Goal: Find specific page/section: Find specific page/section

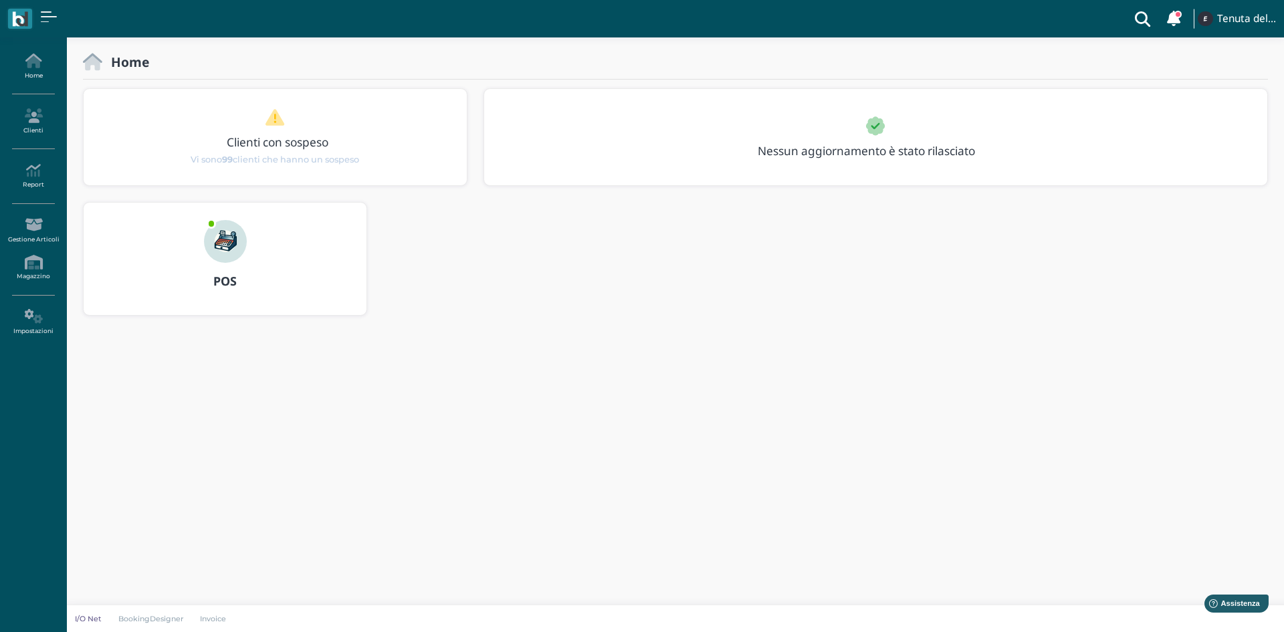
click at [260, 261] on div "POS" at bounding box center [225, 259] width 283 height 112
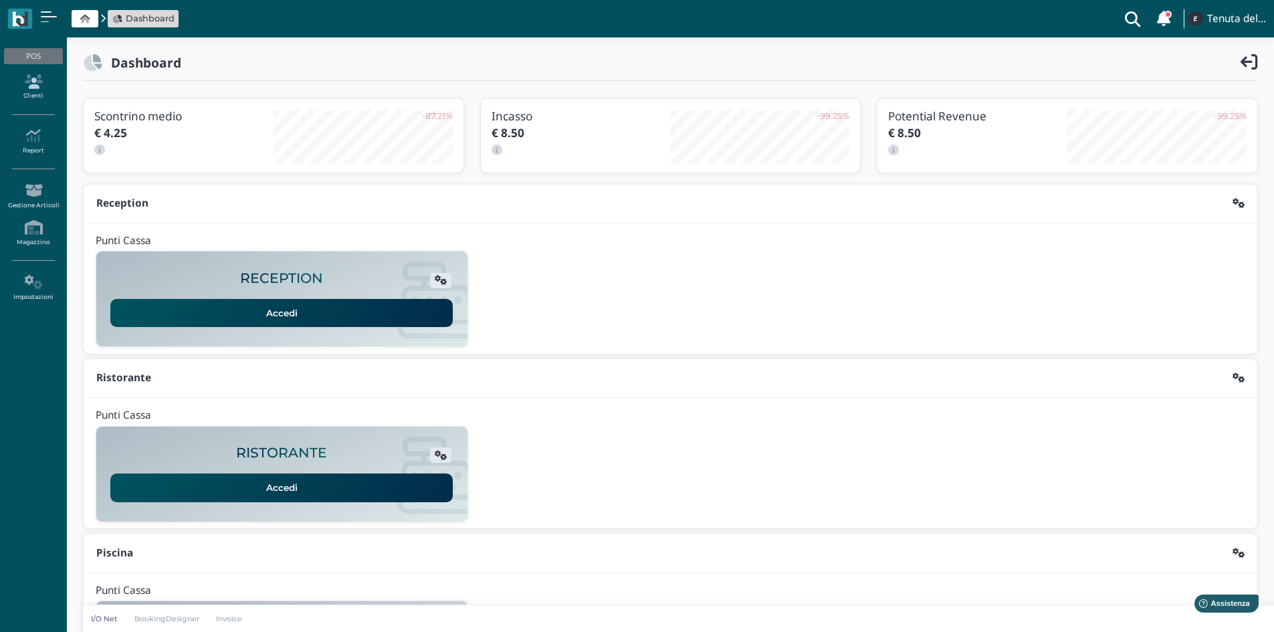
click at [47, 95] on link "Clienti" at bounding box center [33, 87] width 58 height 37
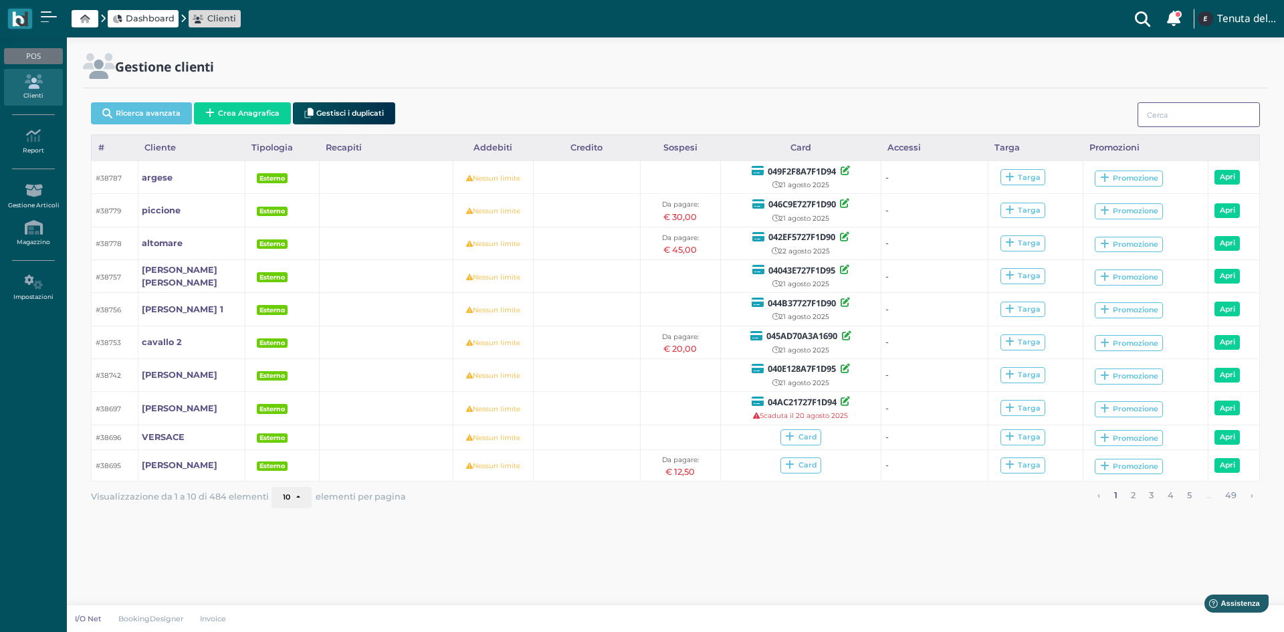
click at [1194, 116] on input "search" at bounding box center [1199, 114] width 122 height 25
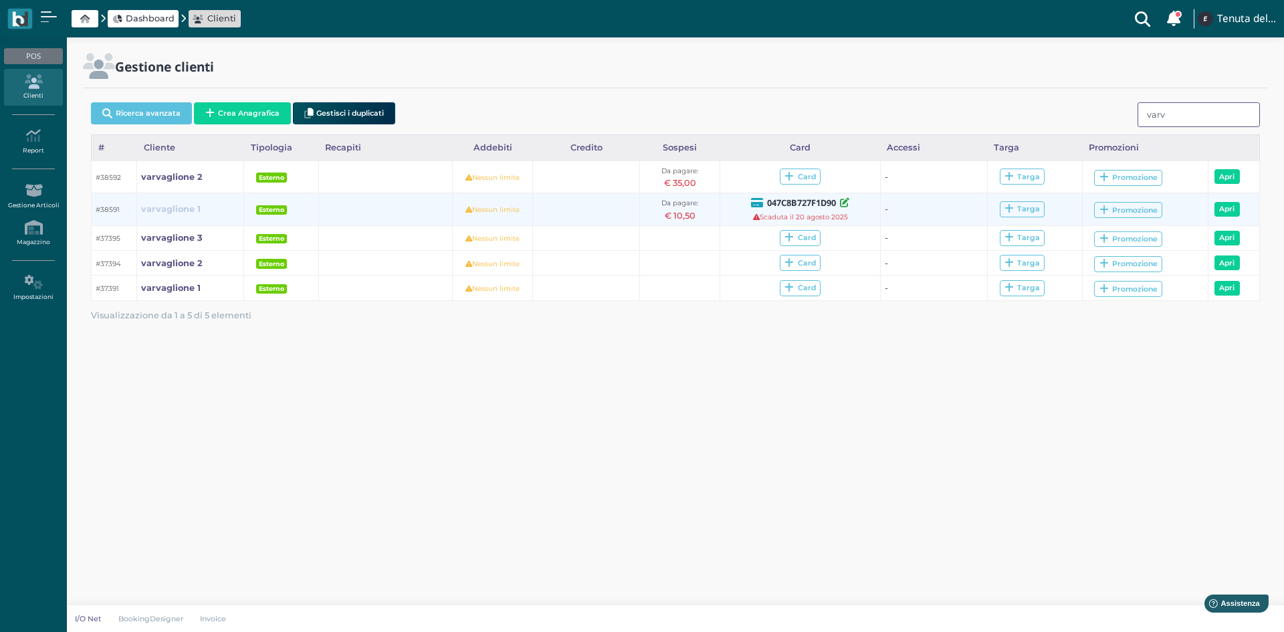
type input "varv"
click at [154, 208] on b "varvaglione 1" at bounding box center [171, 209] width 60 height 10
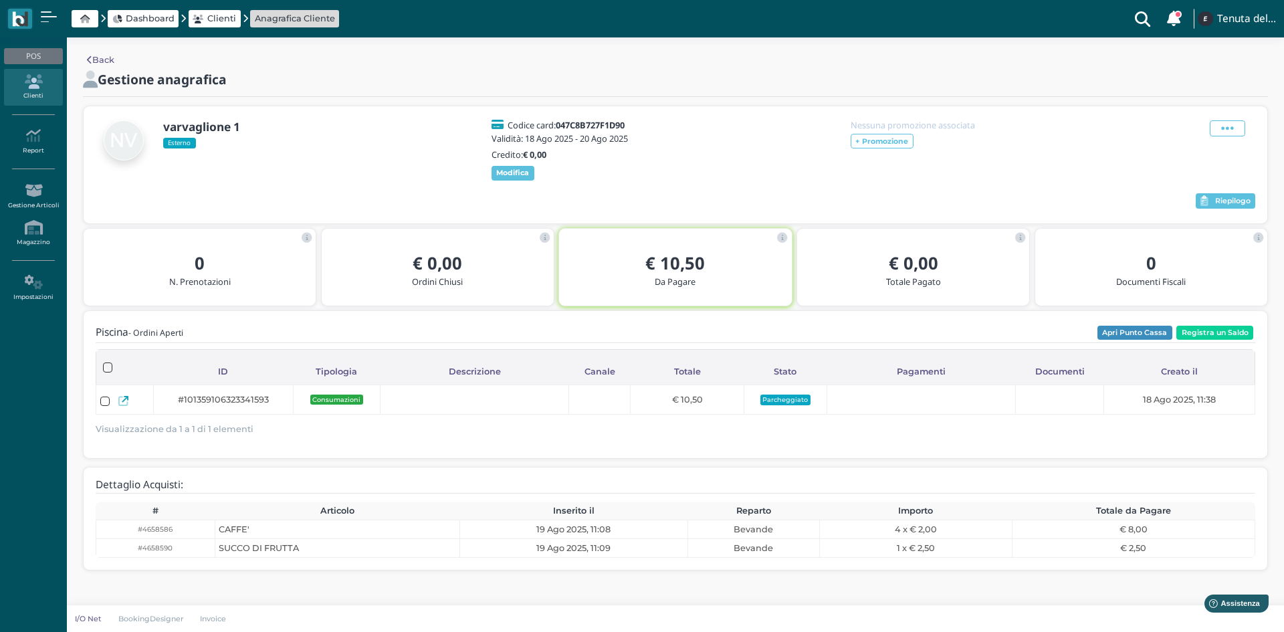
click at [1223, 199] on div "varvaglione 1 Esterno Codice card: 047C8B727F1D90 Validità: 18 Ago 2025 - 20 Ag…" at bounding box center [676, 164] width 1184 height 117
click at [1230, 206] on span "Riepilogo" at bounding box center [1232, 201] width 35 height 9
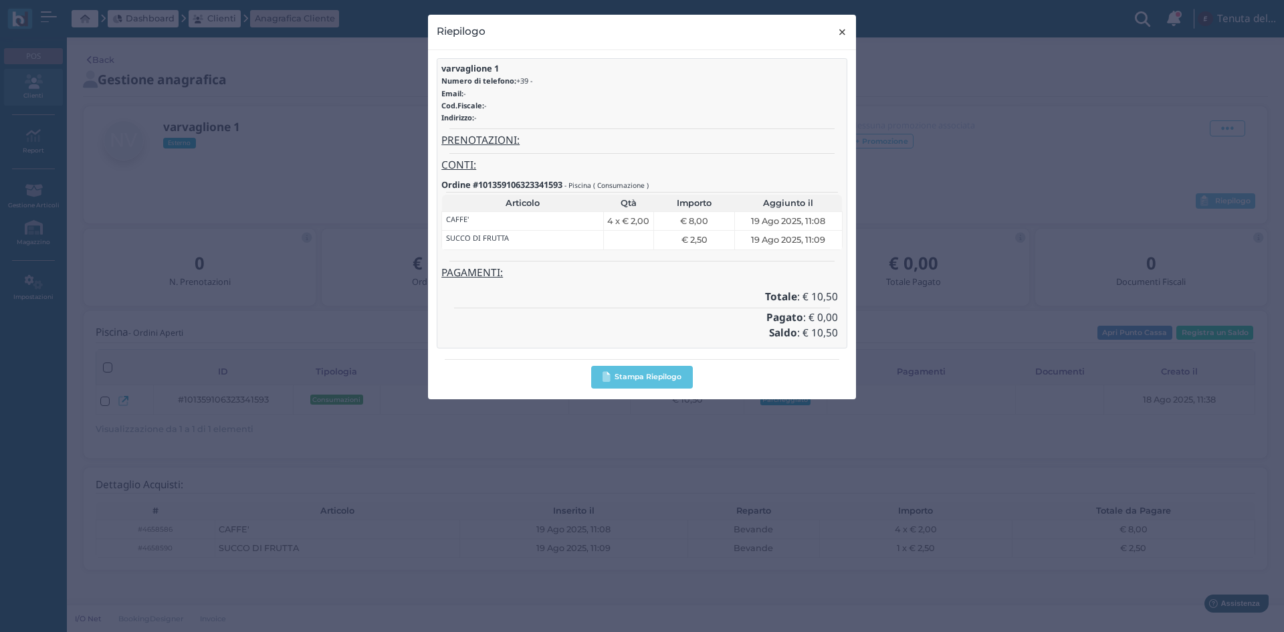
click at [844, 32] on span "×" at bounding box center [842, 31] width 10 height 17
